Goal: Find contact information: Find contact information

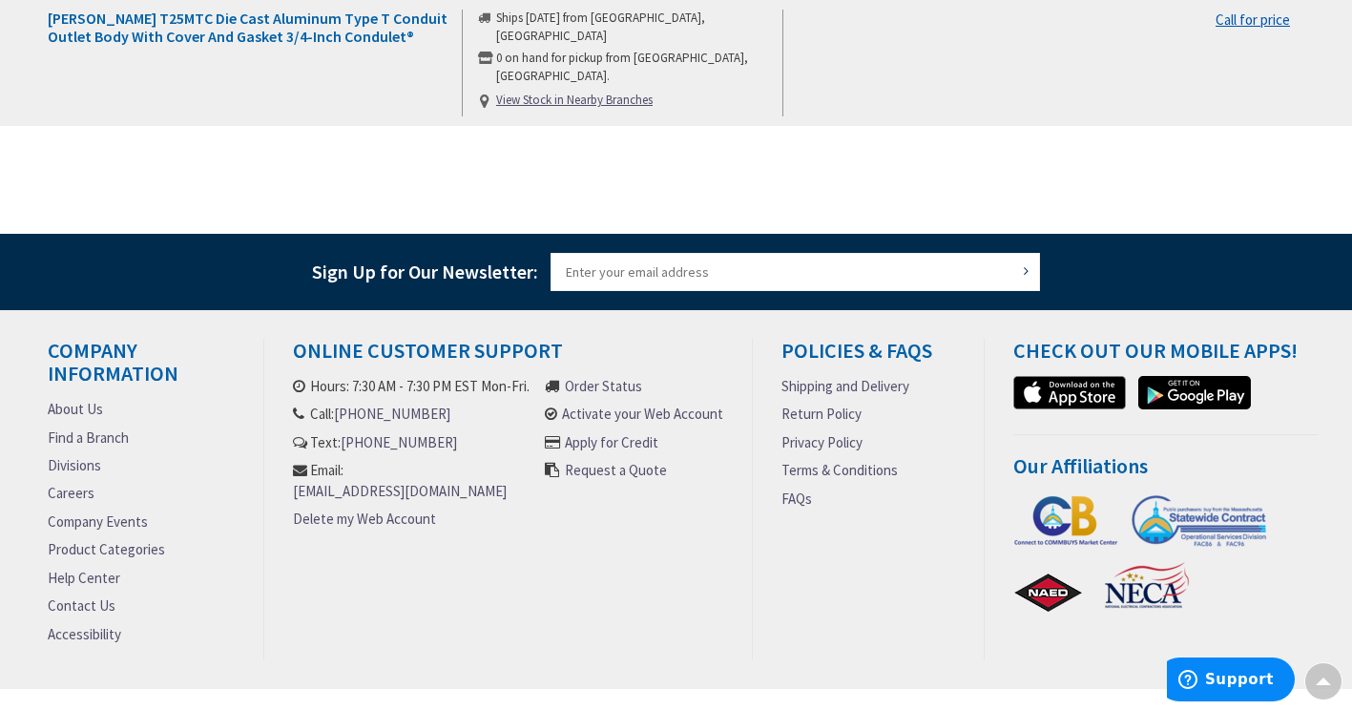
scroll to position [1844, 0]
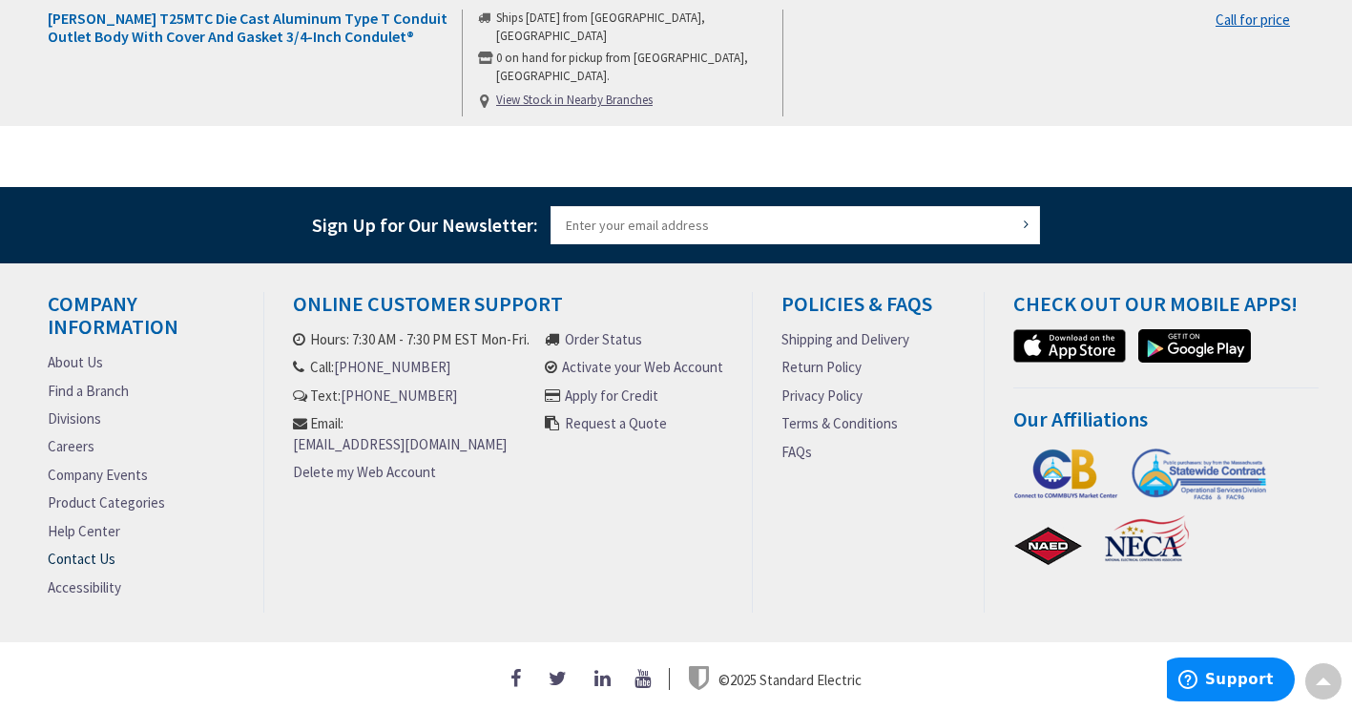
click at [96, 544] on ul "About Us Find a Branch Divisions Careers Company Events Product Categories Help…" at bounding box center [141, 478] width 187 height 253
click at [90, 551] on link "Contact Us" at bounding box center [82, 559] width 68 height 20
click at [91, 549] on link "Contact Us" at bounding box center [82, 559] width 68 height 20
